Goal: Task Accomplishment & Management: Use online tool/utility

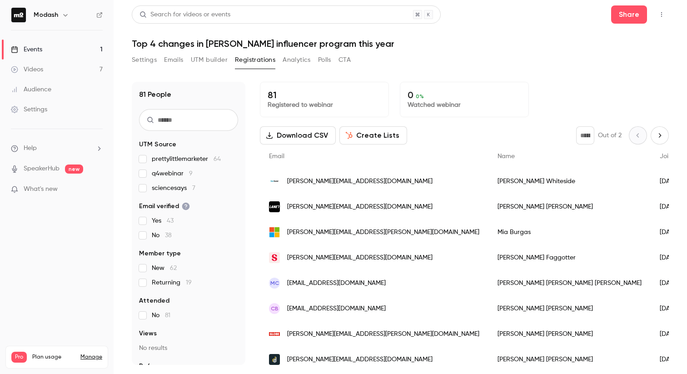
click at [61, 55] on link "Events 1" at bounding box center [57, 50] width 114 height 20
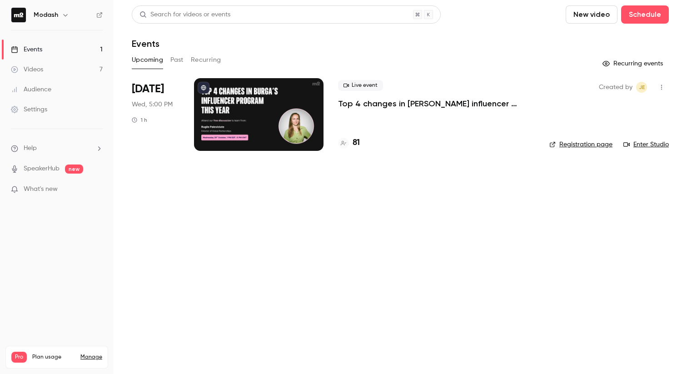
click at [665, 87] on icon "button" at bounding box center [661, 87] width 7 height 6
click at [599, 107] on div "Share" at bounding box center [626, 110] width 69 height 9
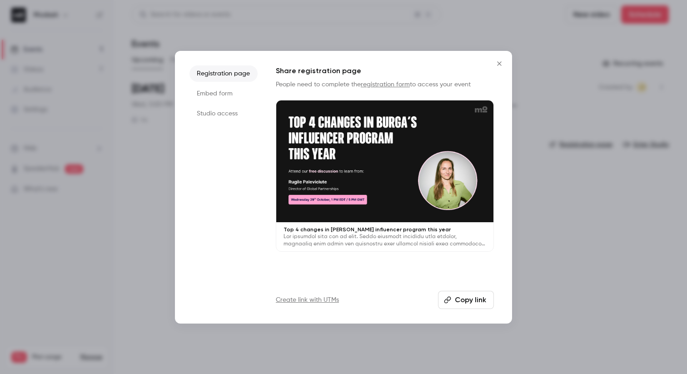
click at [470, 305] on button "Copy link" at bounding box center [466, 300] width 56 height 18
click at [499, 65] on icon "Close" at bounding box center [499, 63] width 11 height 7
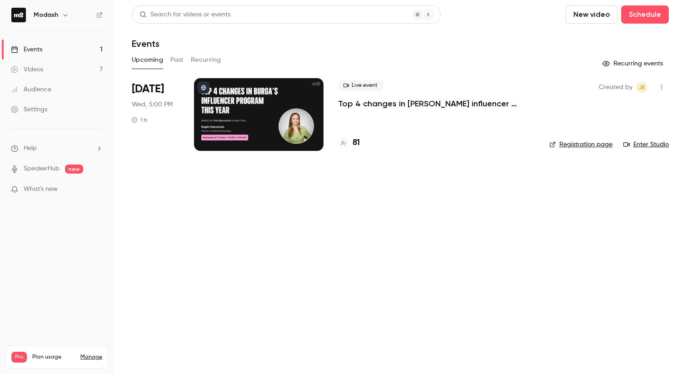
click at [366, 105] on p "Top 4 changes in [PERSON_NAME] influencer program this year" at bounding box center [436, 103] width 197 height 11
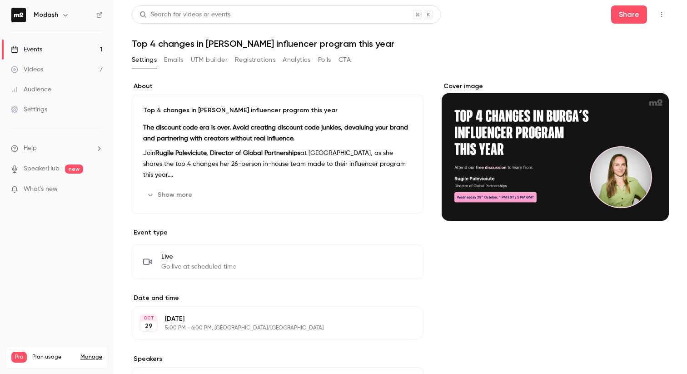
click at [207, 59] on button "UTM builder" at bounding box center [209, 60] width 37 height 15
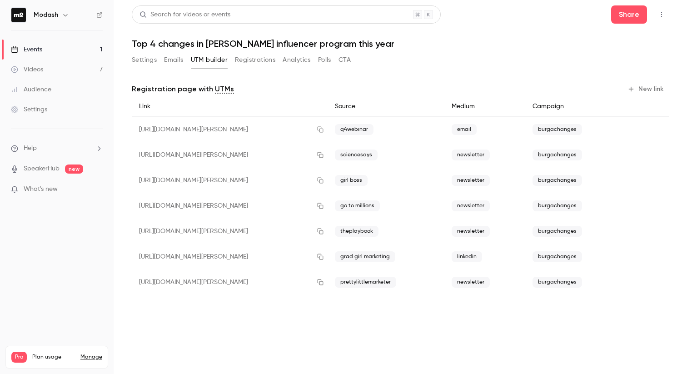
click at [636, 85] on button "New link" at bounding box center [646, 89] width 45 height 15
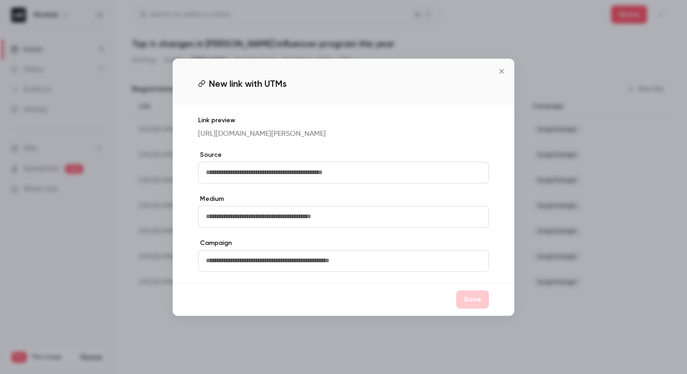
click at [499, 69] on icon "Close" at bounding box center [501, 71] width 11 height 7
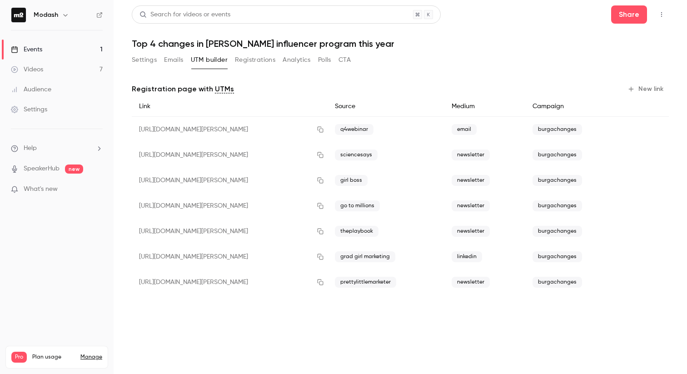
click at [651, 85] on button "New link" at bounding box center [646, 89] width 45 height 15
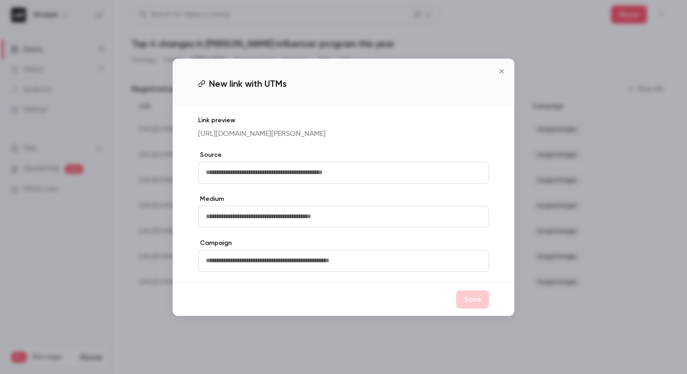
click at [333, 178] on input "text" at bounding box center [343, 173] width 291 height 22
type input "***"
click at [237, 228] on input "text" at bounding box center [343, 217] width 291 height 22
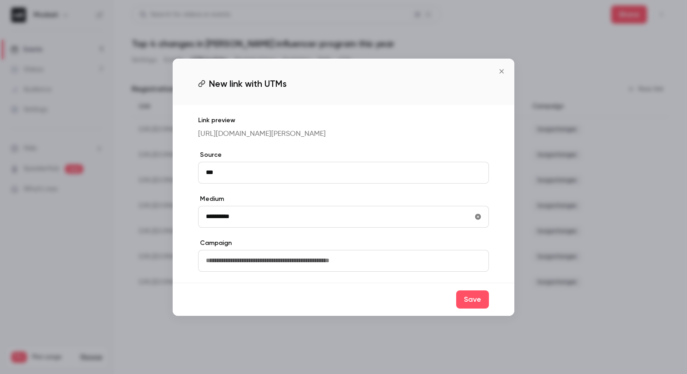
type input "**********"
type input "*"
type input "**********"
click at [476, 309] on button "Save" at bounding box center [472, 299] width 33 height 18
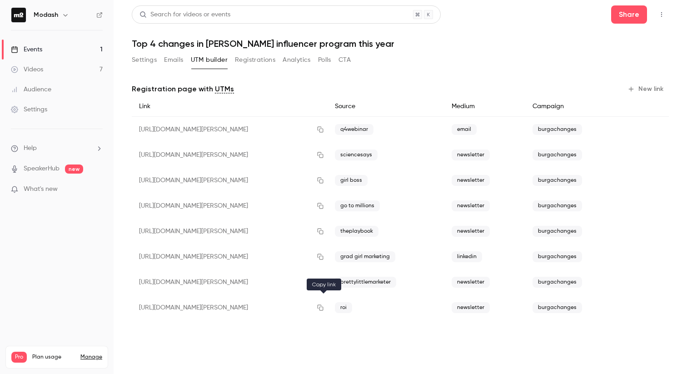
click at [325, 311] on button "button" at bounding box center [320, 307] width 15 height 15
click at [48, 56] on link "Events 1" at bounding box center [57, 50] width 114 height 20
